Goal: Transaction & Acquisition: Download file/media

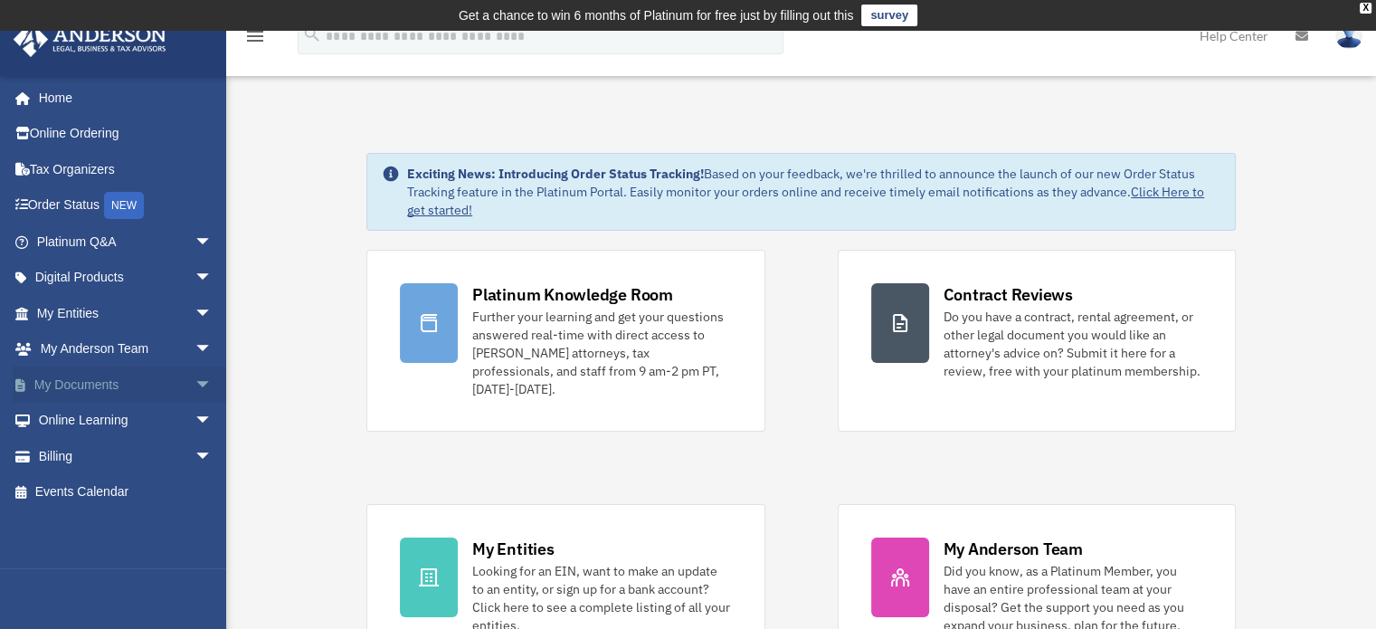
click at [194, 390] on span "arrow_drop_down" at bounding box center [212, 384] width 36 height 37
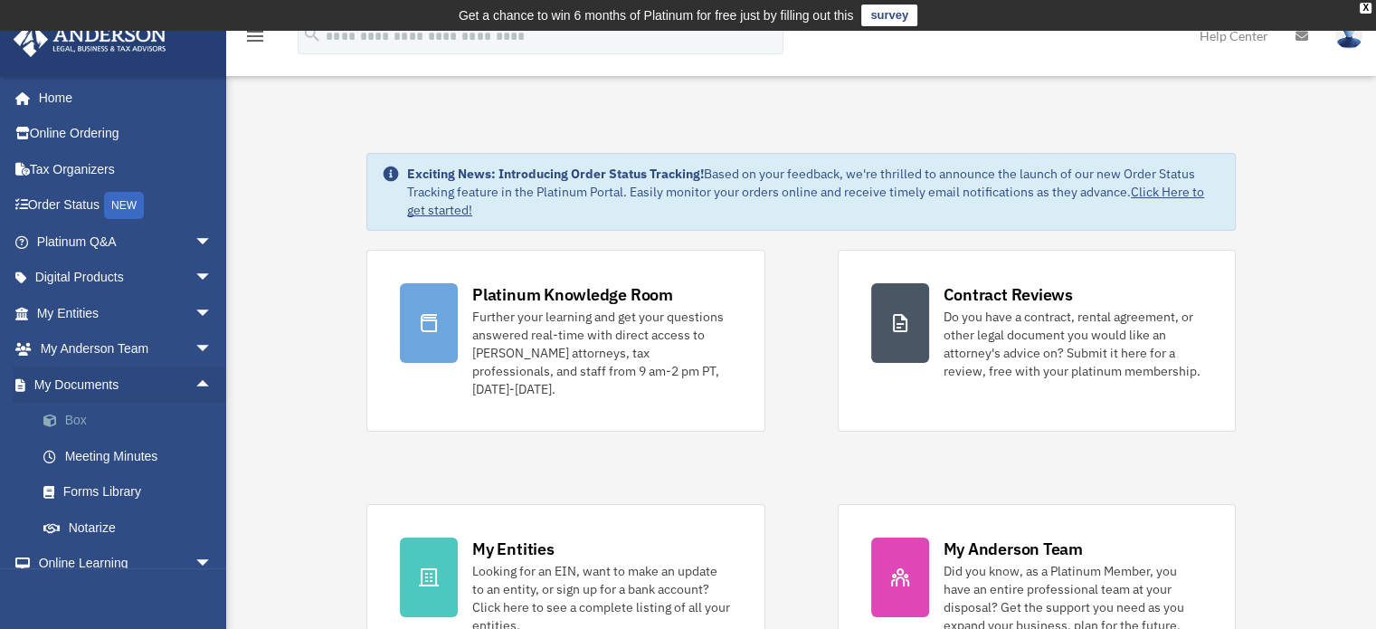
click at [61, 420] on span at bounding box center [59, 420] width 12 height 13
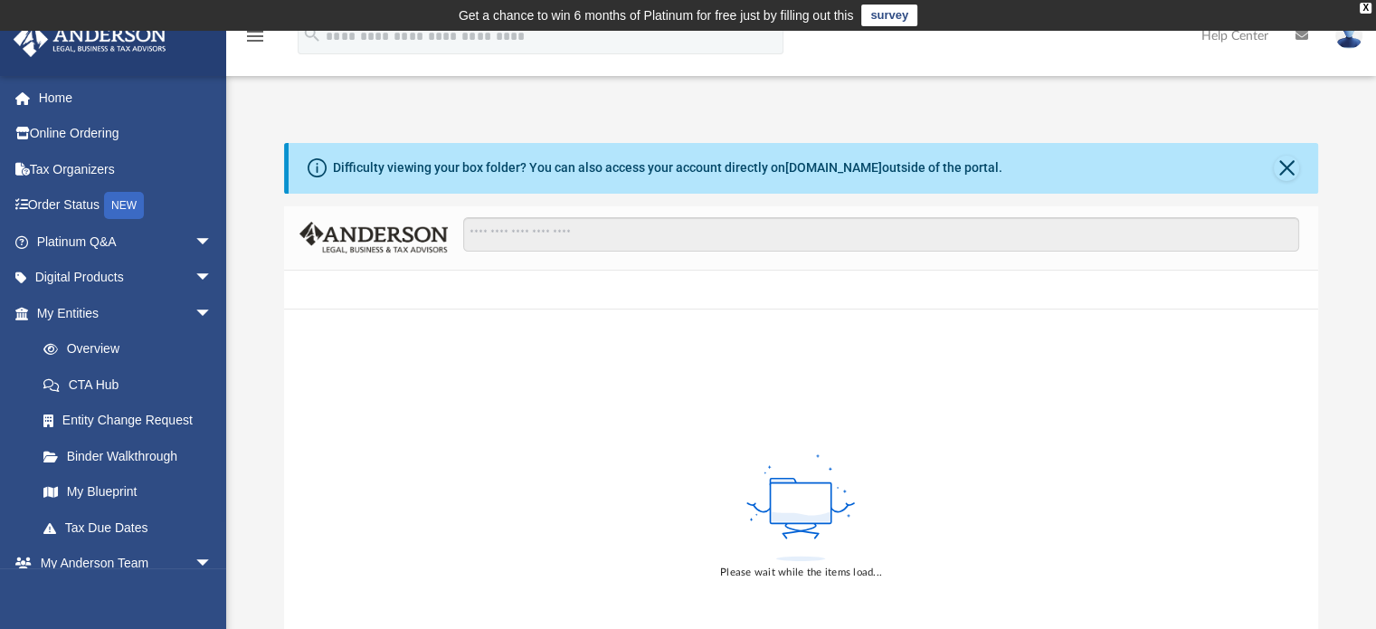
scroll to position [397, 1020]
click div "Collaborated Folder Tax Mon Sep 15 2025 by Alex Price 124.33 MB"
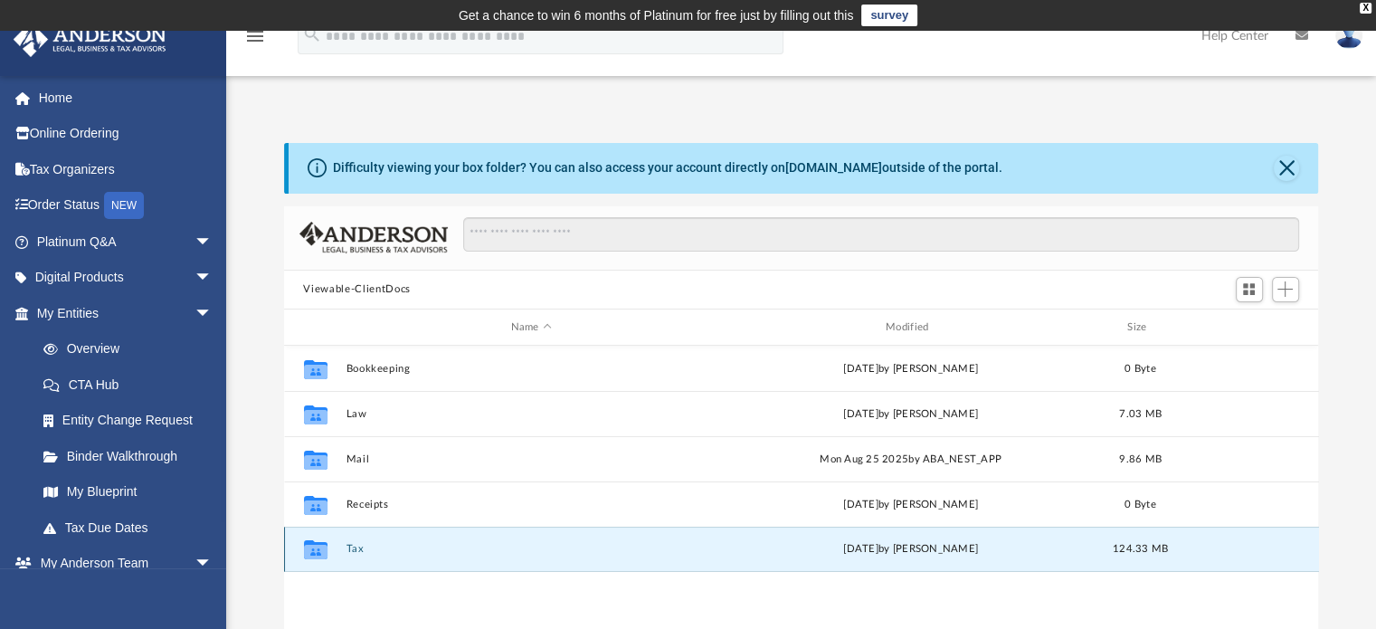
click at [321, 555] on icon "grid" at bounding box center [315, 551] width 24 height 14
click at [352, 549] on button "Tax" at bounding box center [530, 550] width 371 height 12
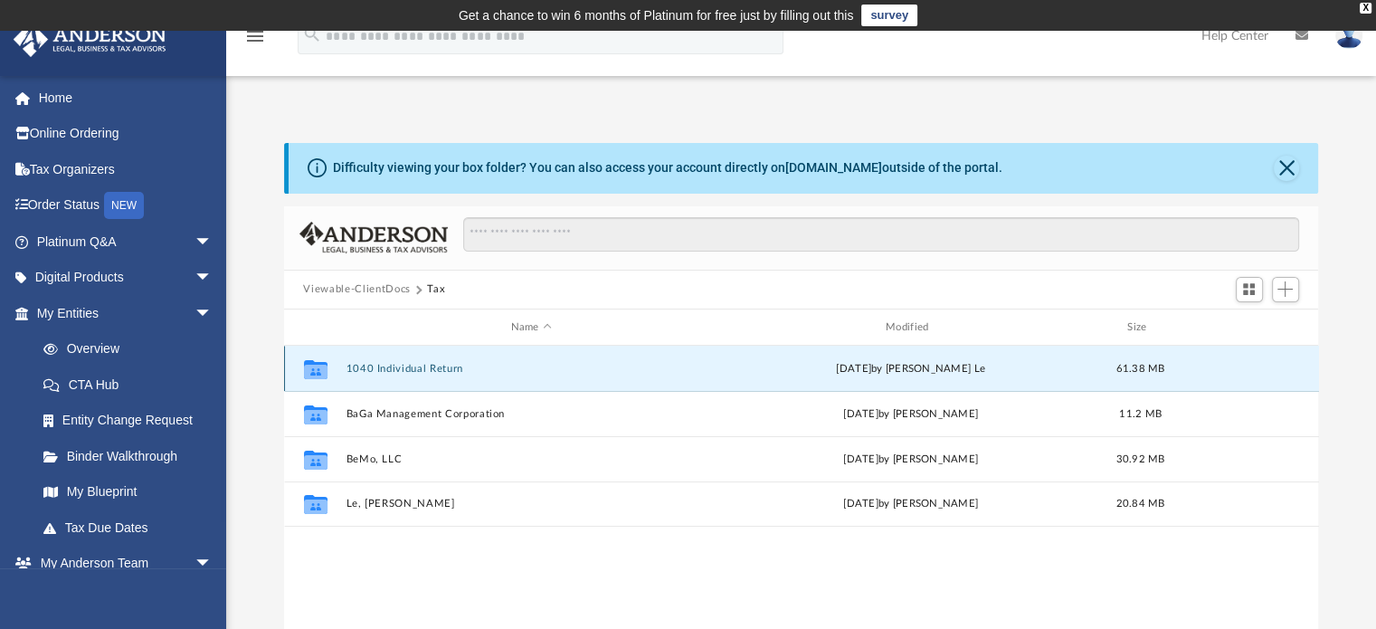
click at [410, 370] on button "1040 Individual Return" at bounding box center [530, 369] width 371 height 12
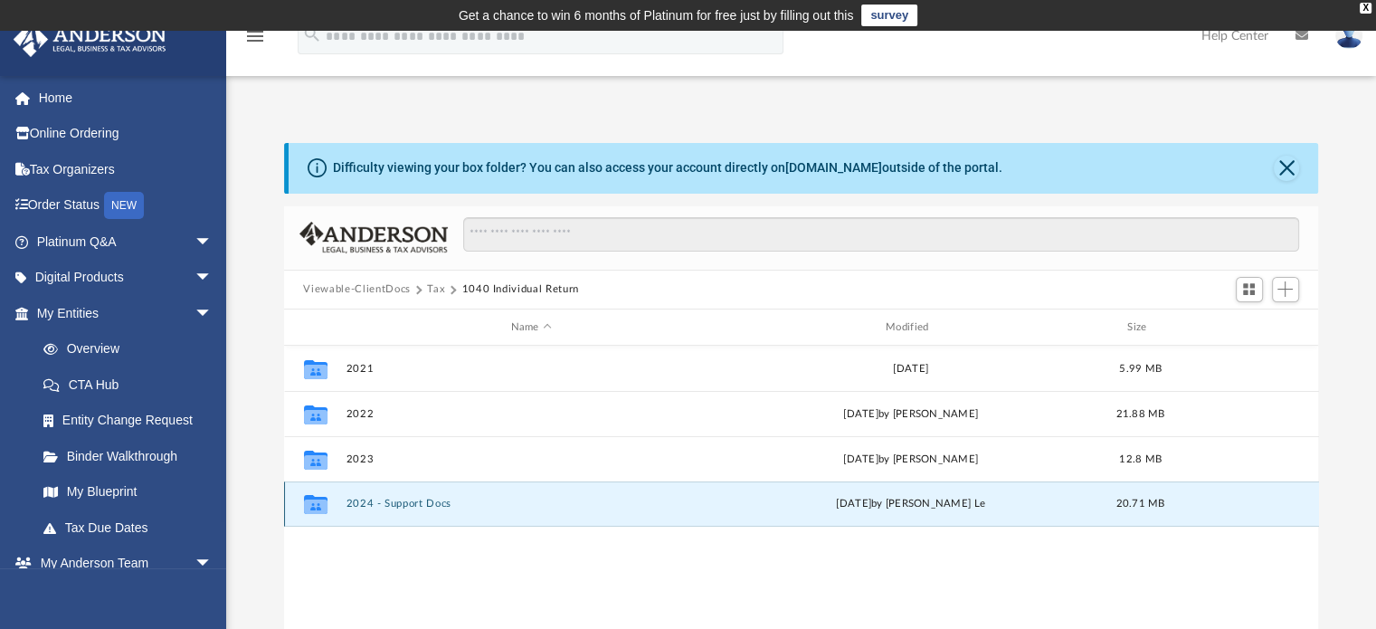
click at [359, 506] on button "2024 - Support Docs" at bounding box center [530, 504] width 371 height 12
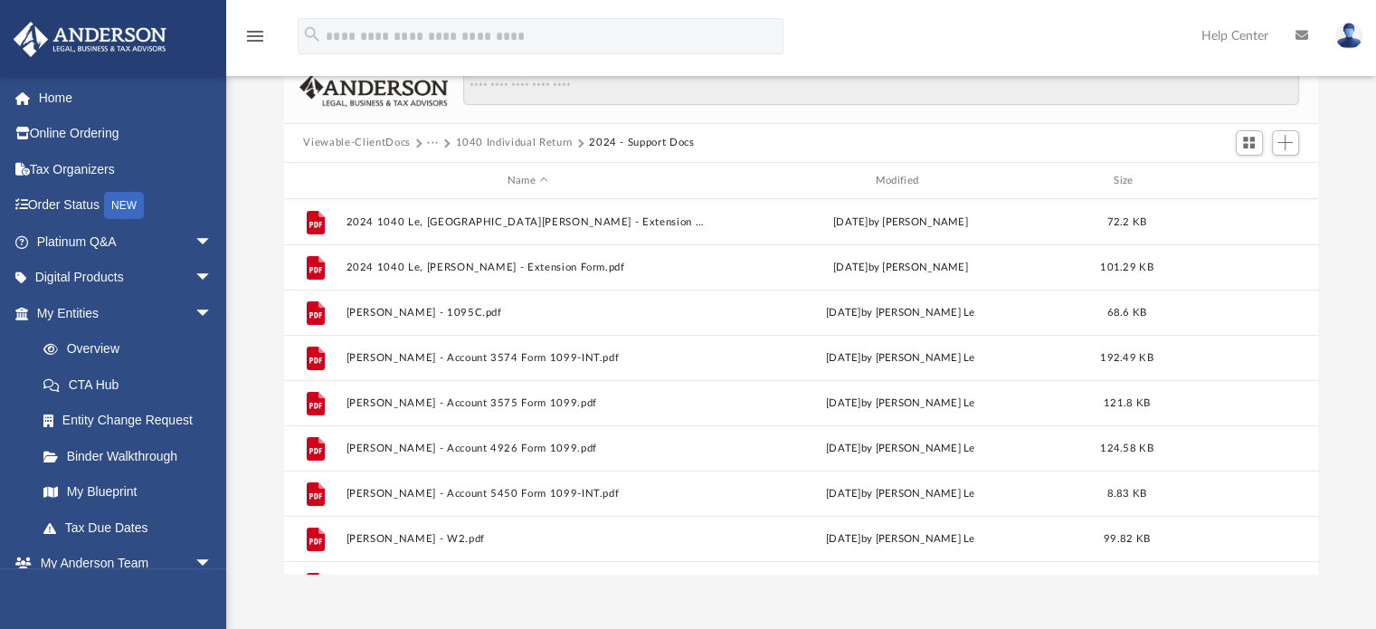
scroll to position [0, 0]
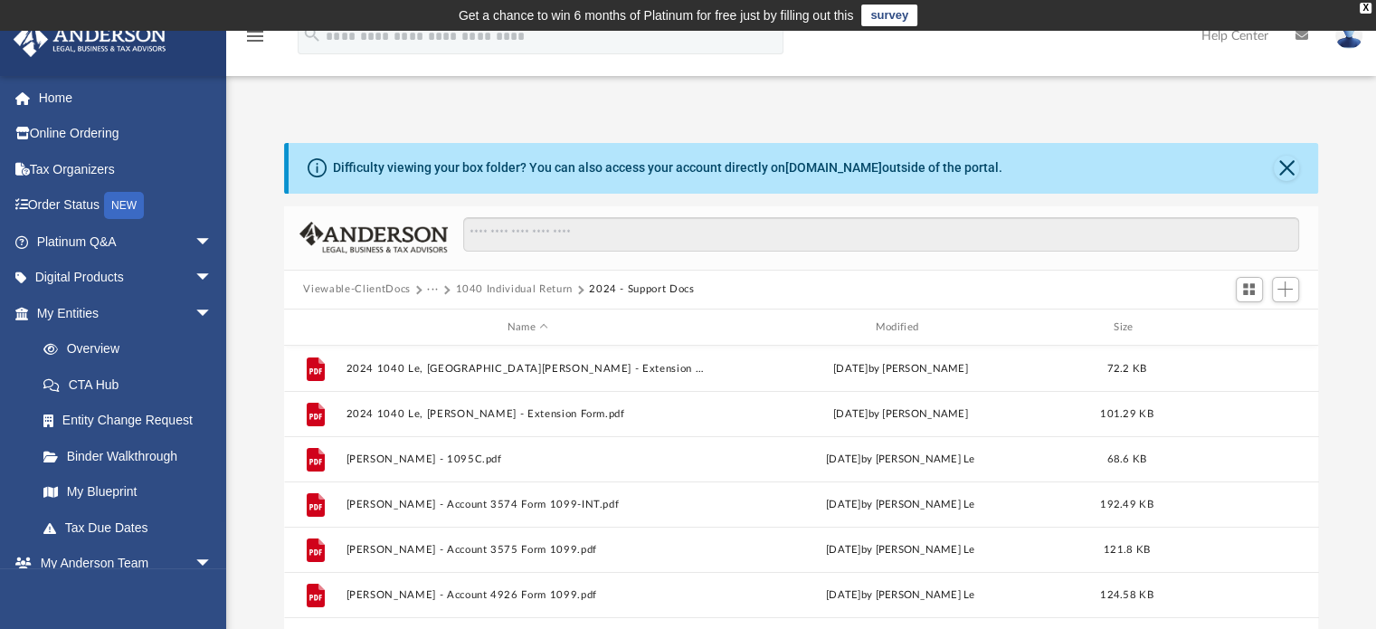
click at [509, 293] on button "1040 Individual Return" at bounding box center [513, 289] width 117 height 16
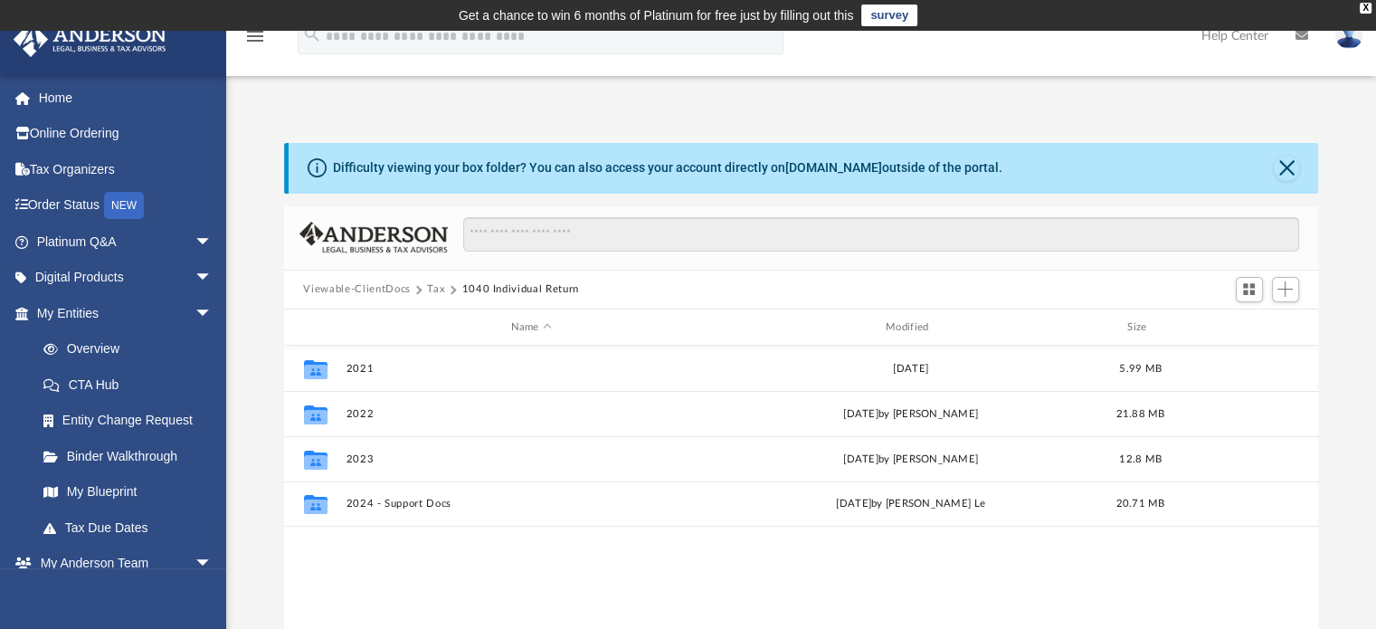
click at [428, 288] on button "Tax" at bounding box center [436, 289] width 18 height 16
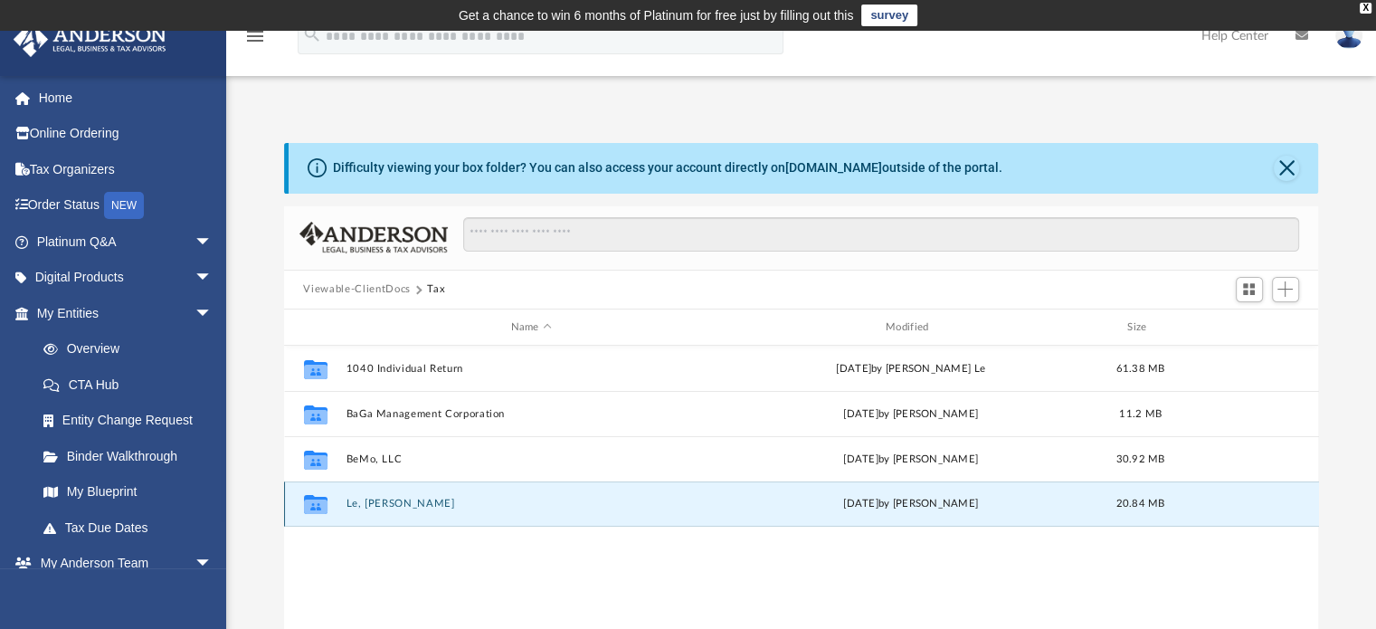
click at [365, 509] on button "Le, Anh K." at bounding box center [530, 504] width 371 height 12
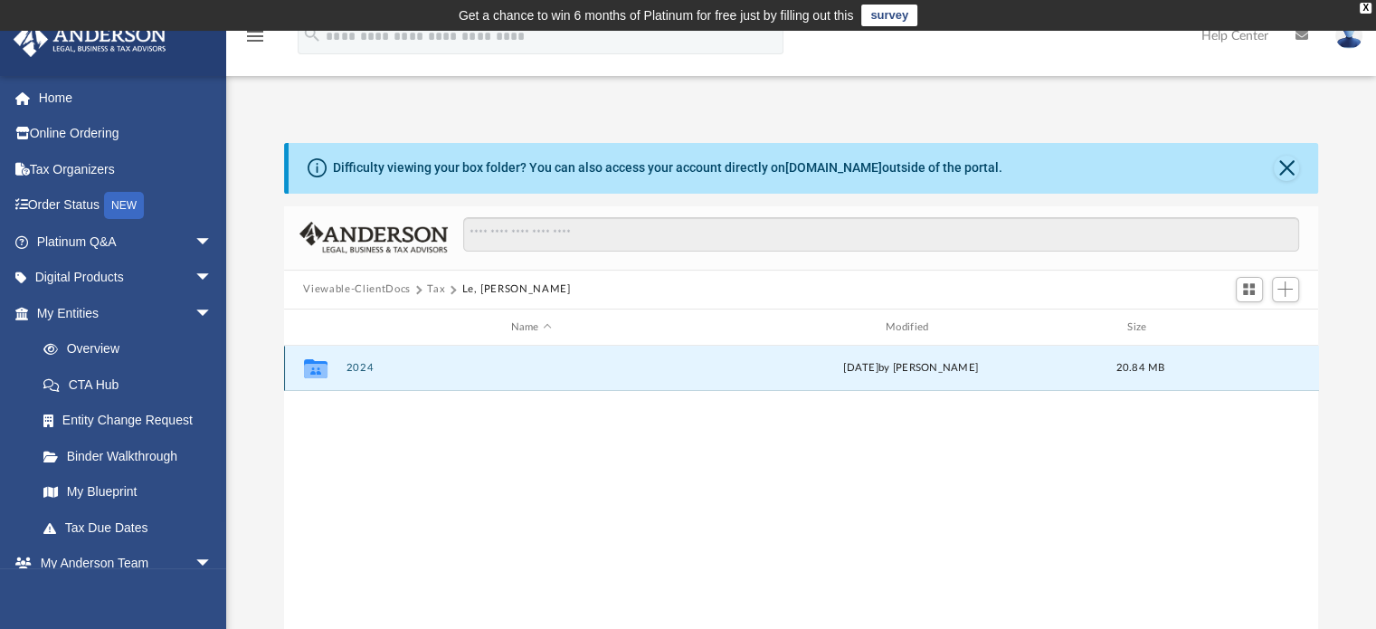
click at [360, 368] on button "2024" at bounding box center [530, 369] width 371 height 12
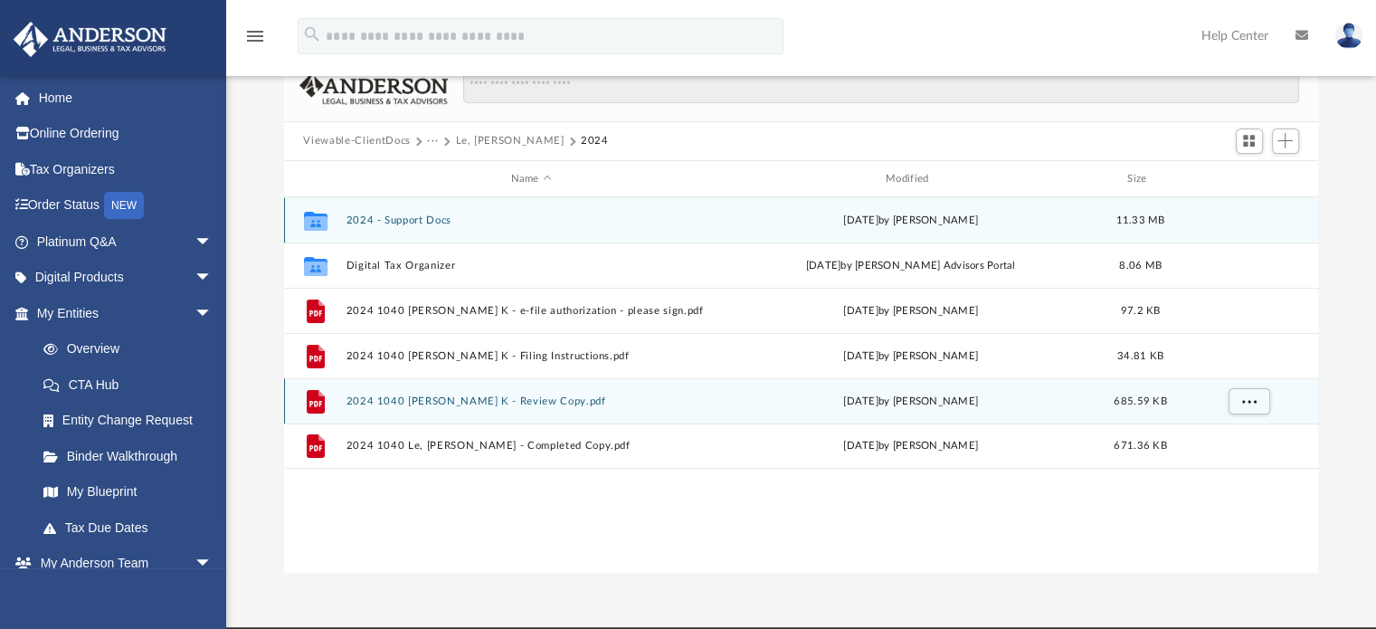
scroll to position [150, 0]
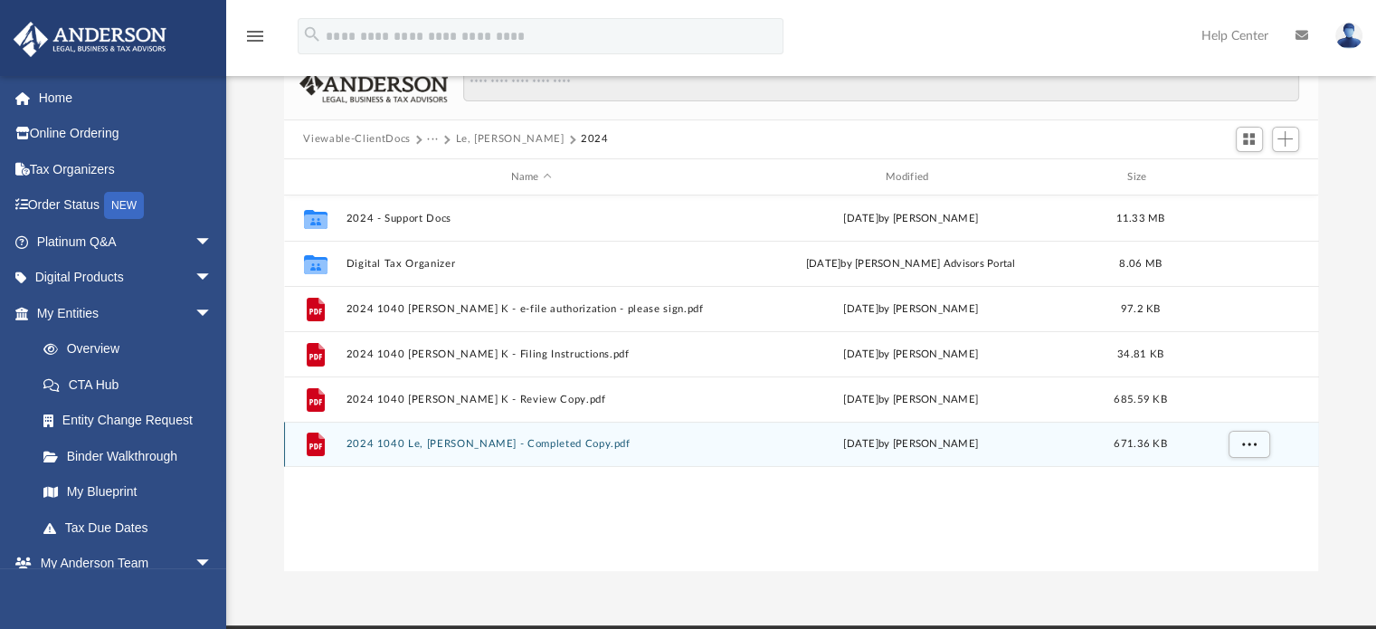
click at [514, 449] on button "2024 1040 Le, Anh K. - Completed Copy.pdf" at bounding box center [530, 445] width 371 height 12
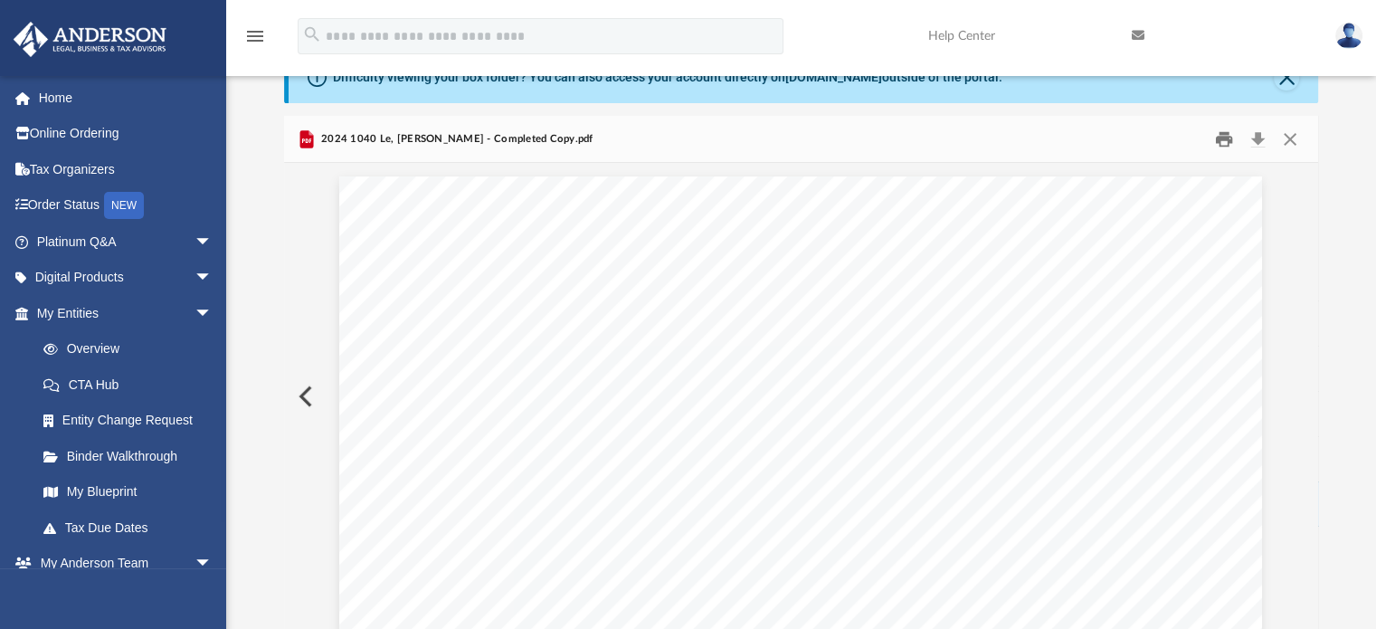
scroll to position [90, 0]
click at [1255, 137] on button "Download" at bounding box center [1258, 140] width 33 height 28
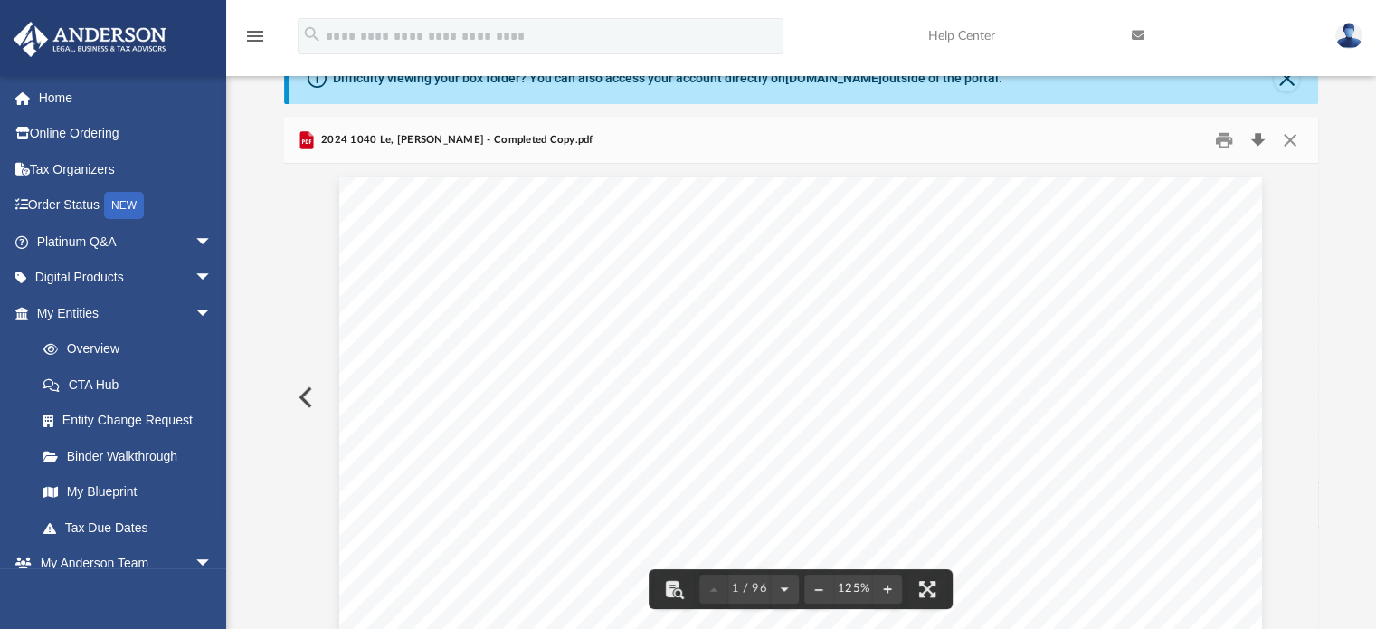
scroll to position [0, 0]
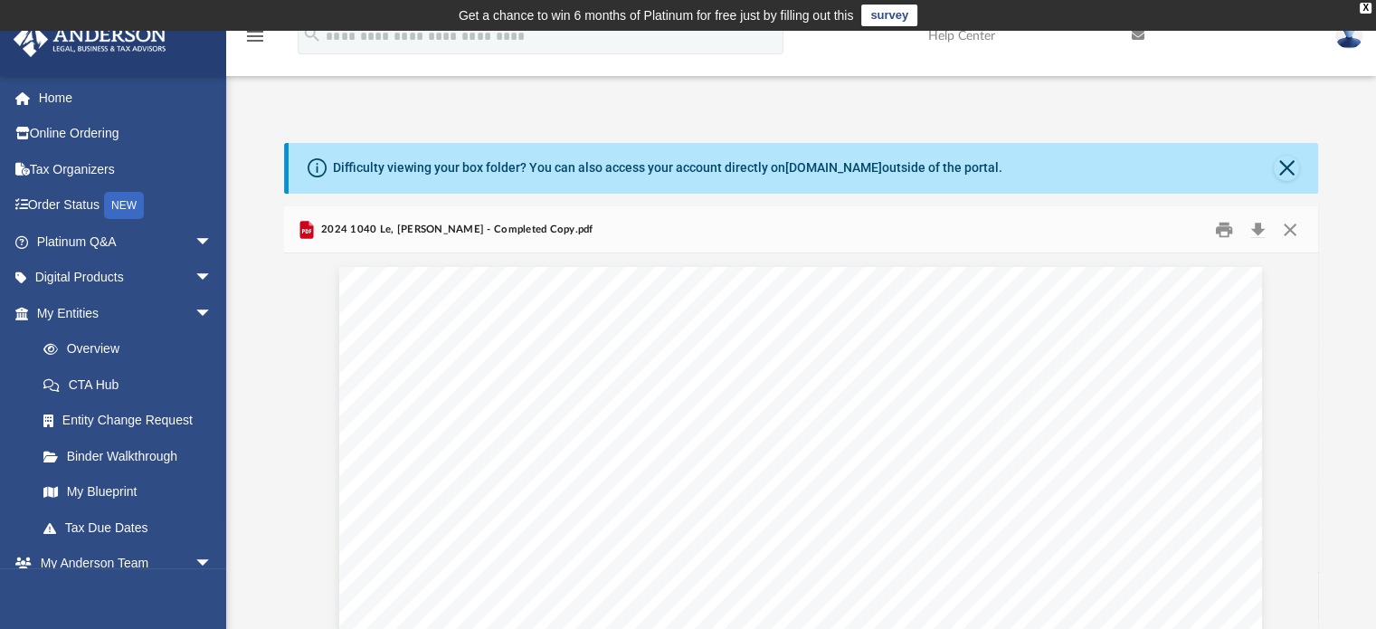
click at [1341, 41] on img at bounding box center [1348, 36] width 27 height 26
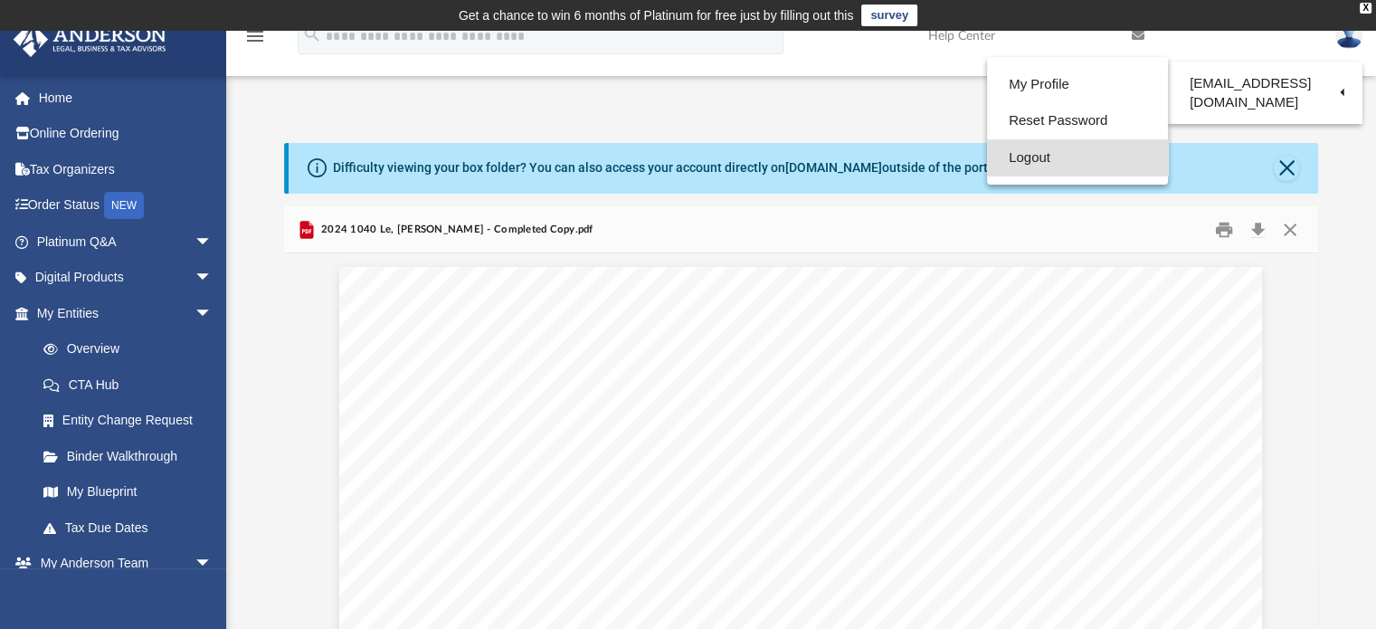
click at [1059, 150] on link "Logout" at bounding box center [1077, 157] width 181 height 37
